Goal: Check status: Check status

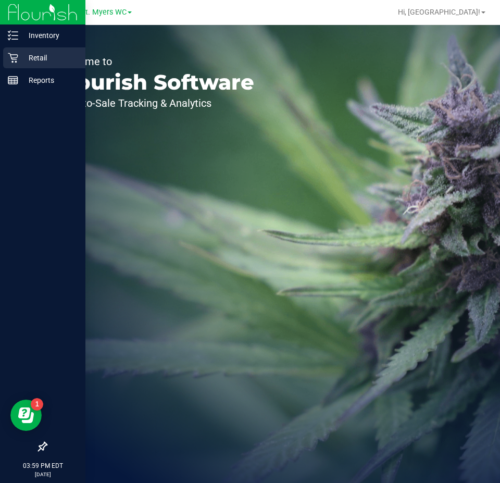
click at [24, 63] on p "Retail" at bounding box center [49, 58] width 62 height 12
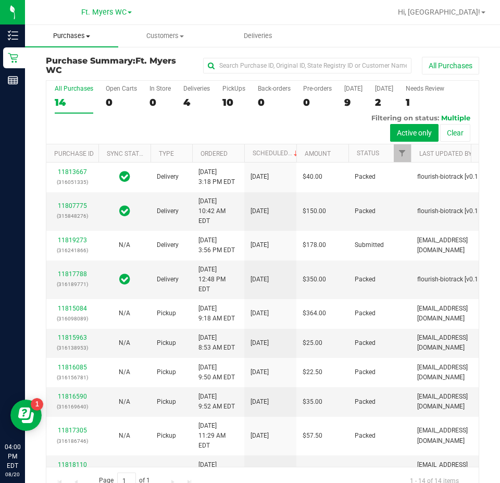
click at [72, 32] on span "Purchases" at bounding box center [71, 35] width 93 height 9
click at [66, 77] on span "Fulfillment" at bounding box center [57, 75] width 65 height 9
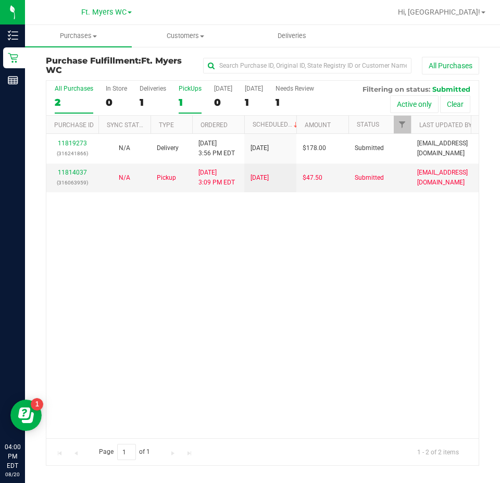
click at [194, 89] on div "PickUps" at bounding box center [190, 88] width 23 height 7
click at [0, 0] on input "PickUps 1" at bounding box center [0, 0] width 0 height 0
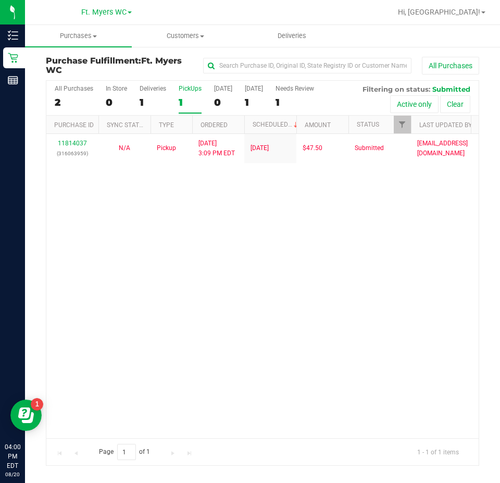
click at [238, 261] on div "11814037 (316063959) N/A Pickup [DATE] 3:09 PM EDT 8/19/2025 $47.50 Submitted […" at bounding box center [262, 286] width 432 height 304
click at [358, 315] on div "11814037 (316063959) N/A Pickup [DATE] 3:09 PM EDT 8/19/2025 $47.50 Submitted […" at bounding box center [262, 286] width 432 height 304
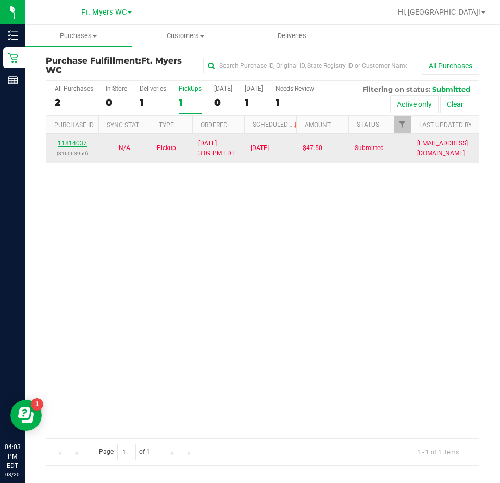
click at [82, 141] on link "11814037" at bounding box center [72, 143] width 29 height 7
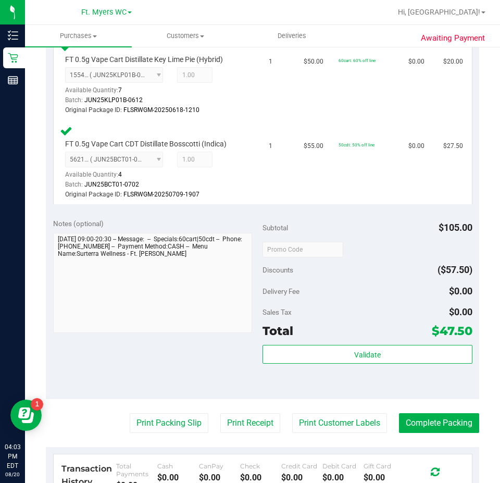
scroll to position [297, 0]
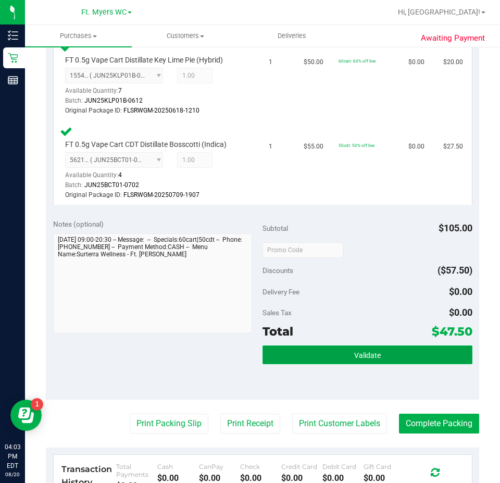
click at [370, 364] on button "Validate" at bounding box center [367, 354] width 210 height 19
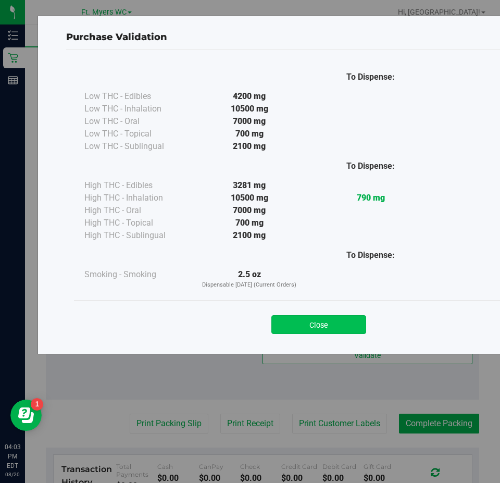
click at [312, 331] on button "Close" at bounding box center [318, 324] width 95 height 19
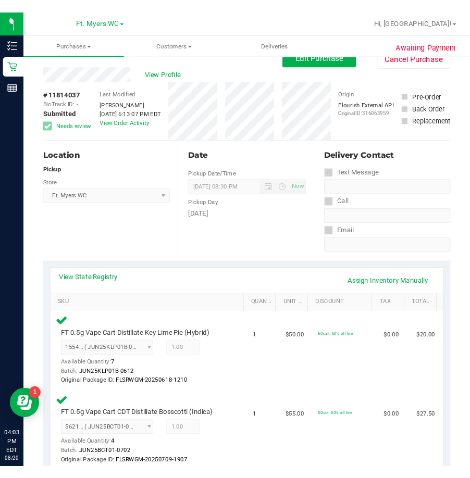
scroll to position [0, 0]
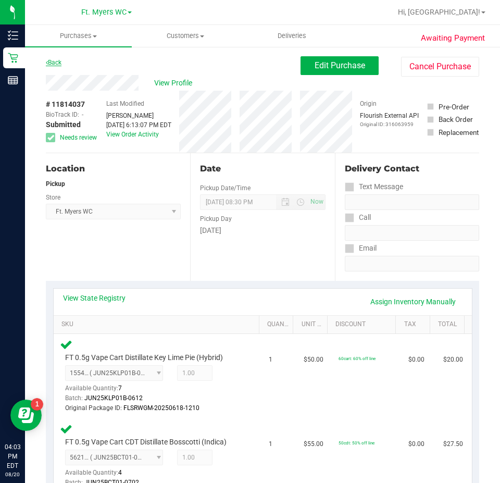
click at [53, 59] on link "Back" at bounding box center [54, 62] width 16 height 7
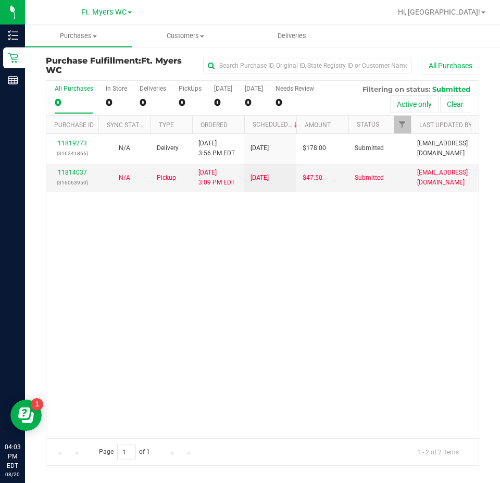
click at [198, 280] on div "11819273 (316241866) N/A Delivery [DATE] 3:56 PM EDT 8/21/2025 $178.00 Submitte…" at bounding box center [262, 286] width 432 height 304
click at [185, 89] on div "PickUps" at bounding box center [190, 88] width 23 height 7
click at [0, 0] on input "PickUps 1" at bounding box center [0, 0] width 0 height 0
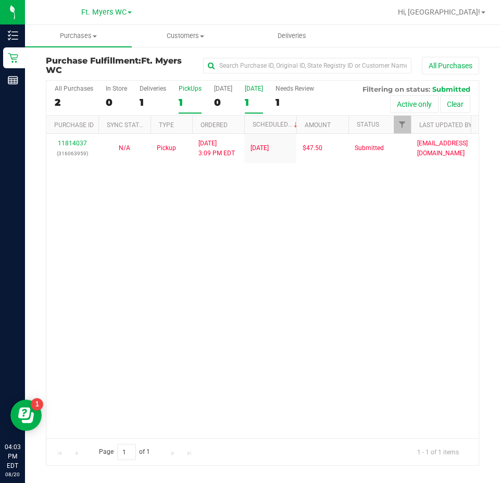
click at [250, 90] on div "[DATE]" at bounding box center [254, 88] width 18 height 7
click at [0, 0] on input "[DATE] 1" at bounding box center [0, 0] width 0 height 0
click at [192, 89] on div "PickUps" at bounding box center [190, 88] width 23 height 7
click at [0, 0] on input "PickUps 1" at bounding box center [0, 0] width 0 height 0
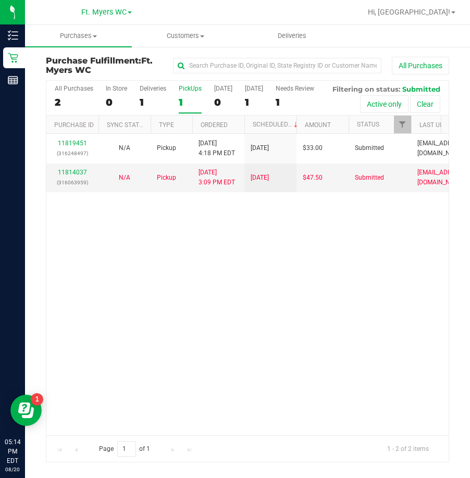
click at [99, 444] on div "Inventory Retail Reports 05:14 PM EDT [DATE] 08/20 Ft. [PERSON_NAME] Hi, [PERSO…" at bounding box center [235, 239] width 470 height 478
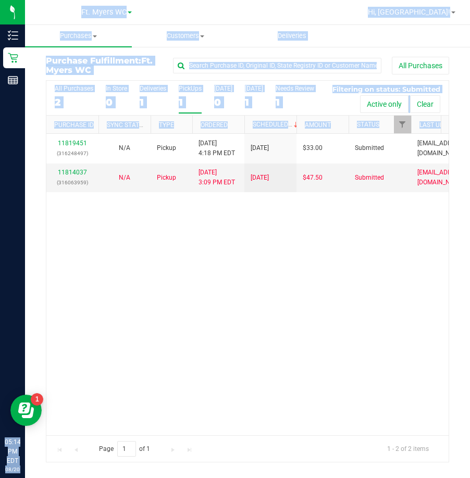
click at [266, 343] on div "11819451 (316248497) N/A Pickup [DATE] 4:18 PM EDT 8/20/2025 $33.00 Submitted […" at bounding box center [247, 284] width 402 height 301
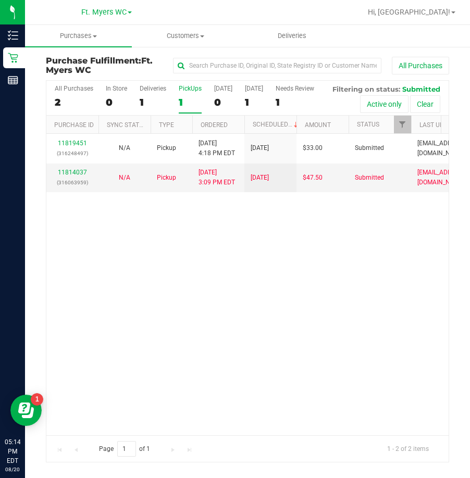
click at [272, 335] on div "11819451 (316248497) N/A Pickup [DATE] 4:18 PM EDT 8/20/2025 $33.00 Submitted […" at bounding box center [247, 284] width 402 height 301
